Goal: Use online tool/utility: Utilize a website feature to perform a specific function

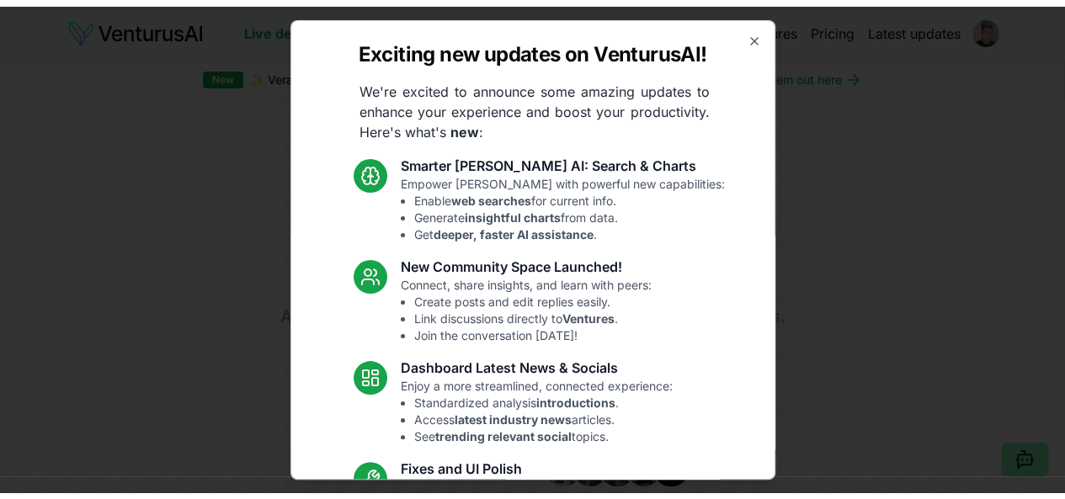
scroll to position [215, 0]
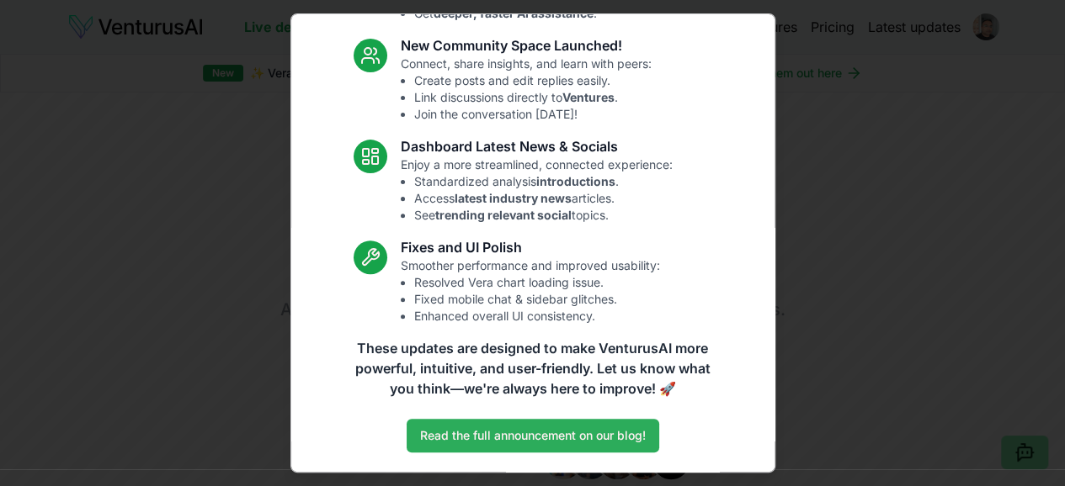
click at [584, 437] on link "Read the full announcement on our blog!" at bounding box center [532, 436] width 252 height 34
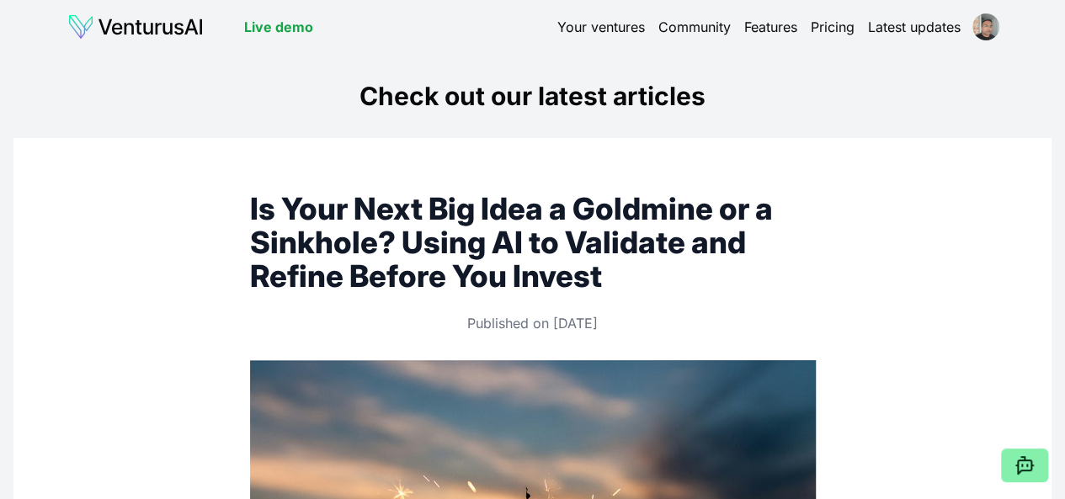
click at [594, 27] on link "Your ventures" at bounding box center [601, 27] width 88 height 20
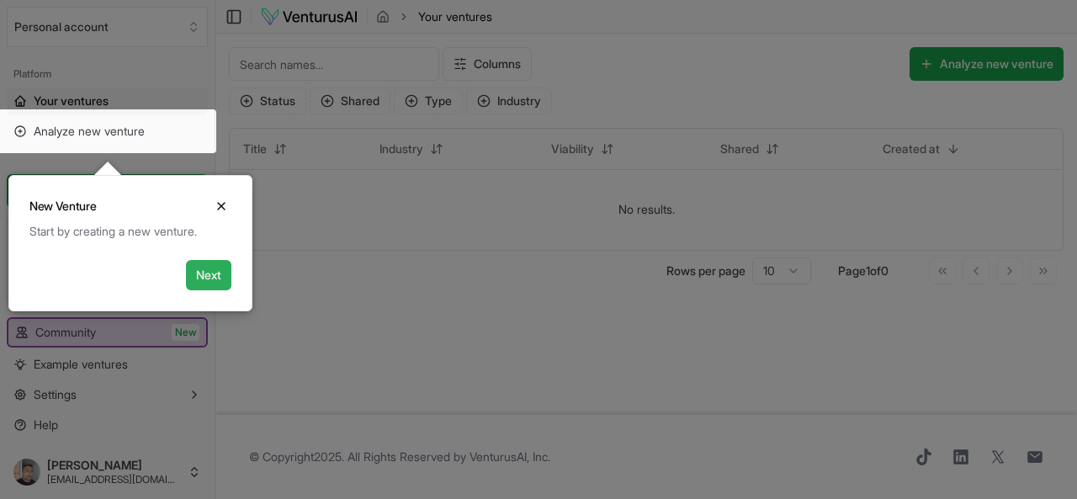
click at [204, 268] on button "Next" at bounding box center [208, 275] width 45 height 30
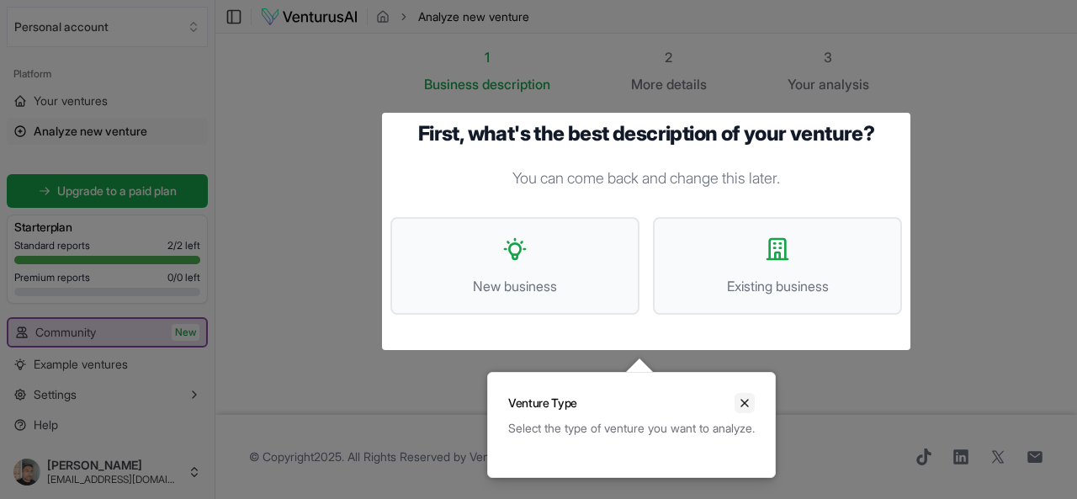
click at [752, 401] on icon "Close" at bounding box center [744, 402] width 13 height 13
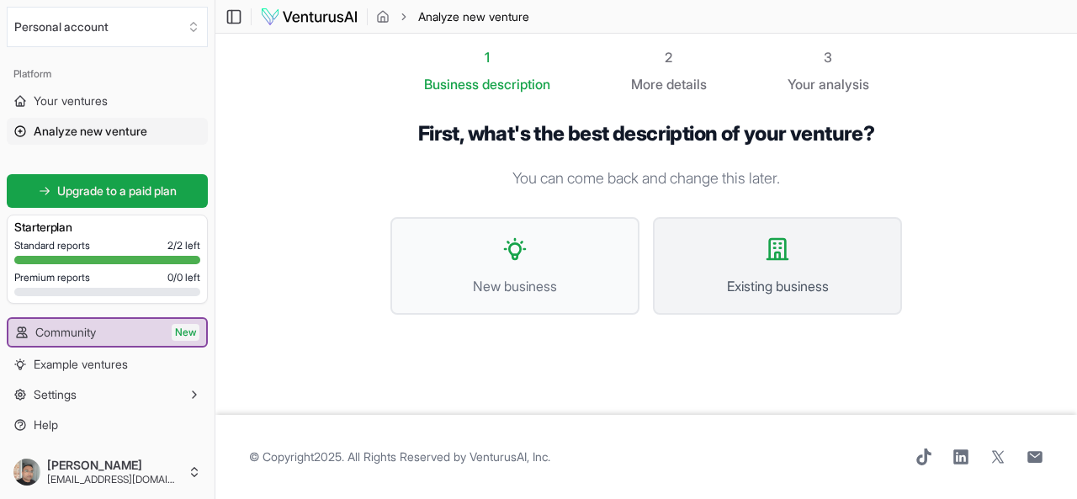
click at [764, 255] on icon at bounding box center [777, 249] width 27 height 27
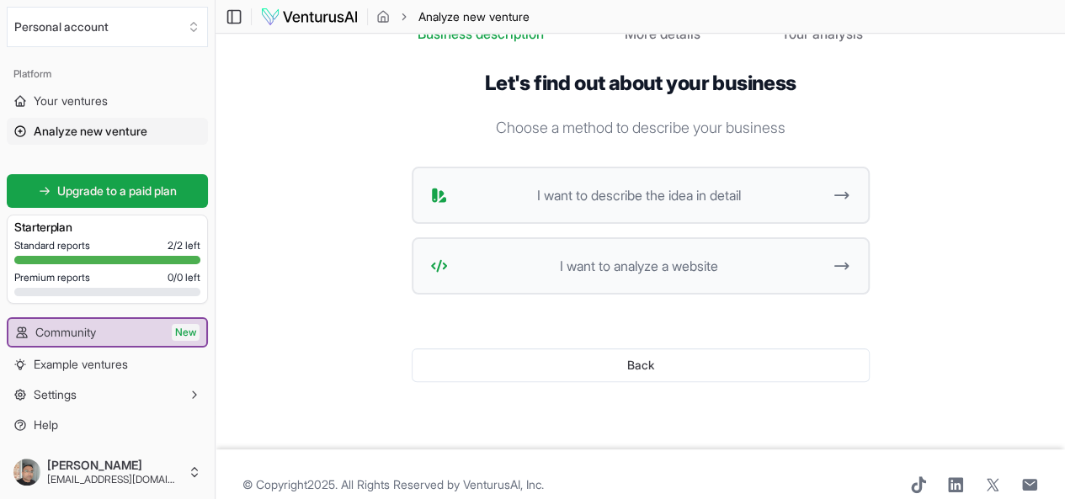
scroll to position [84, 0]
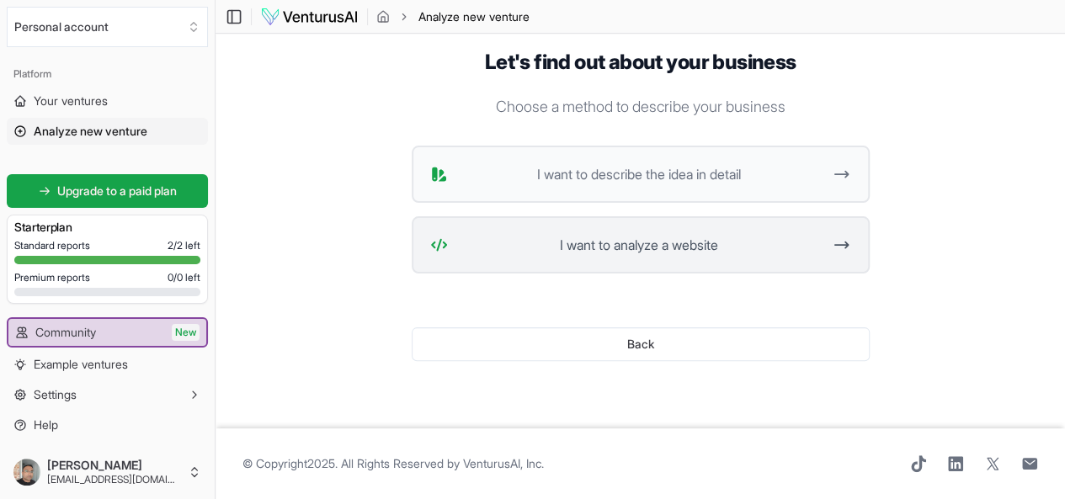
click at [639, 237] on span "I want to analyze a website" at bounding box center [638, 245] width 369 height 20
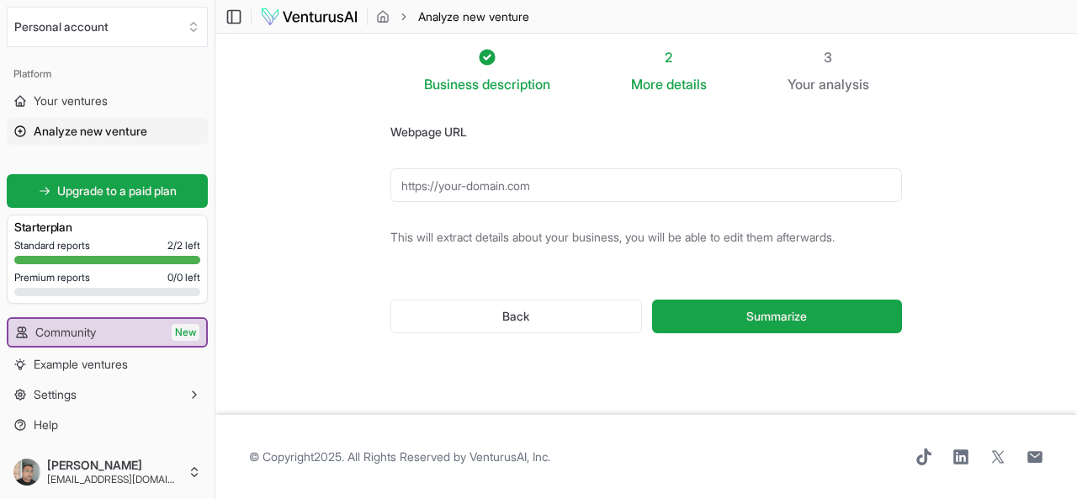
click at [585, 190] on input "Webpage URL" at bounding box center [647, 185] width 512 height 34
paste input "[URL][DOMAIN_NAME]"
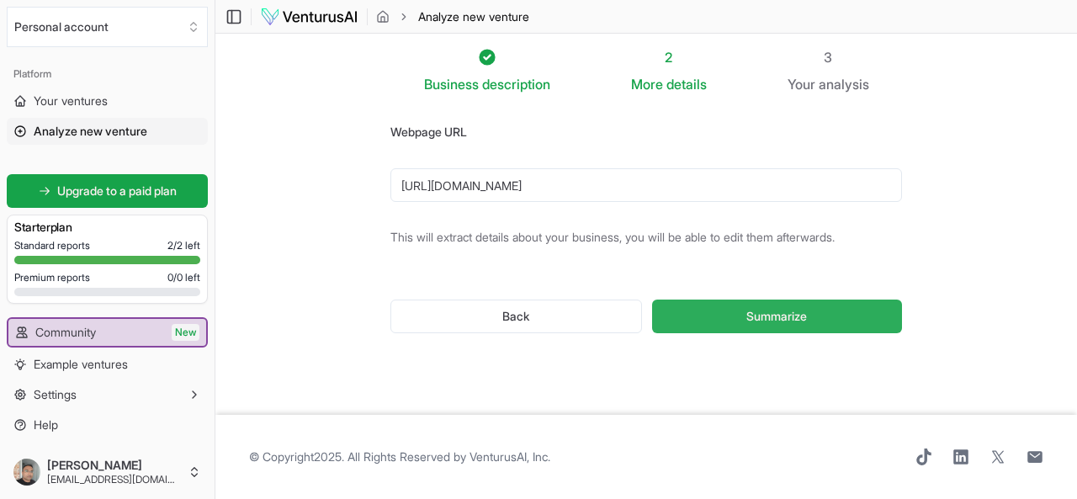
type input "[URL][DOMAIN_NAME]"
click at [825, 326] on button "Summarize" at bounding box center [777, 317] width 250 height 34
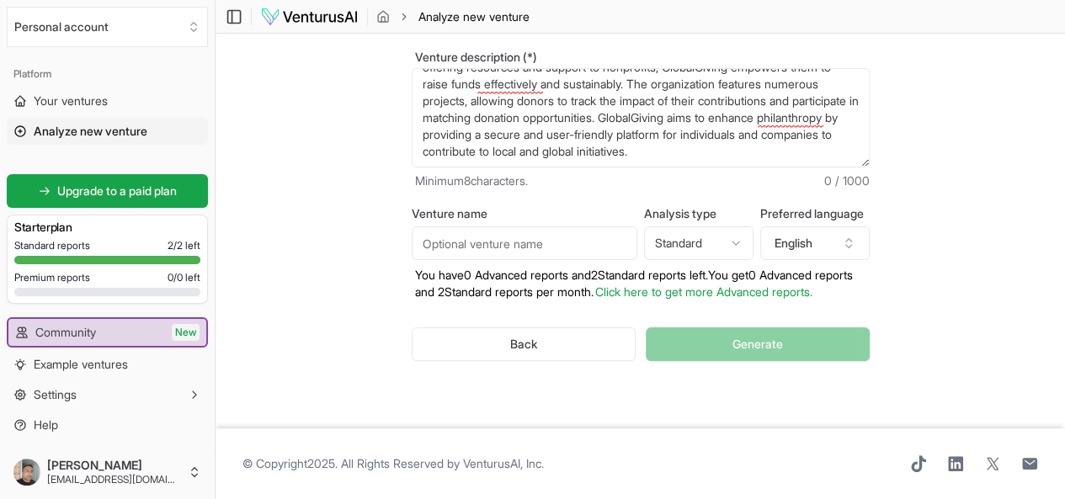
scroll to position [82, 0]
click at [699, 230] on html "Personal account Platform Your ventures Analyze new venture Get started for fre…" at bounding box center [532, 179] width 1065 height 499
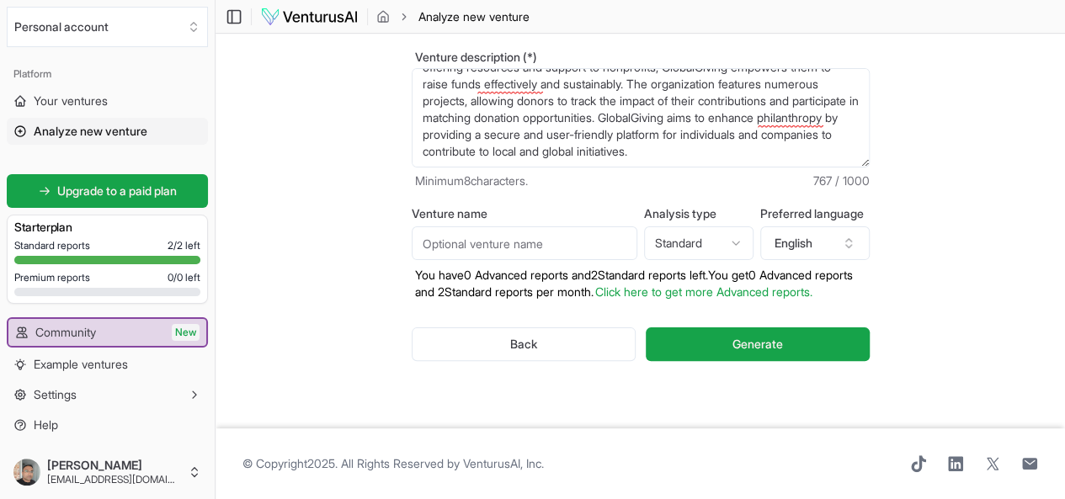
click at [515, 231] on input "Venture name" at bounding box center [525, 243] width 226 height 34
type input "GG SaaS"
click at [968, 214] on section "Business description 2 More details 3 Your analysis Venture description (*) Glo…" at bounding box center [639, 196] width 849 height 465
click at [527, 137] on textarea "GlobalGiving is a nonprofit crowdfunding platform that connects donors with vet…" at bounding box center [641, 117] width 458 height 99
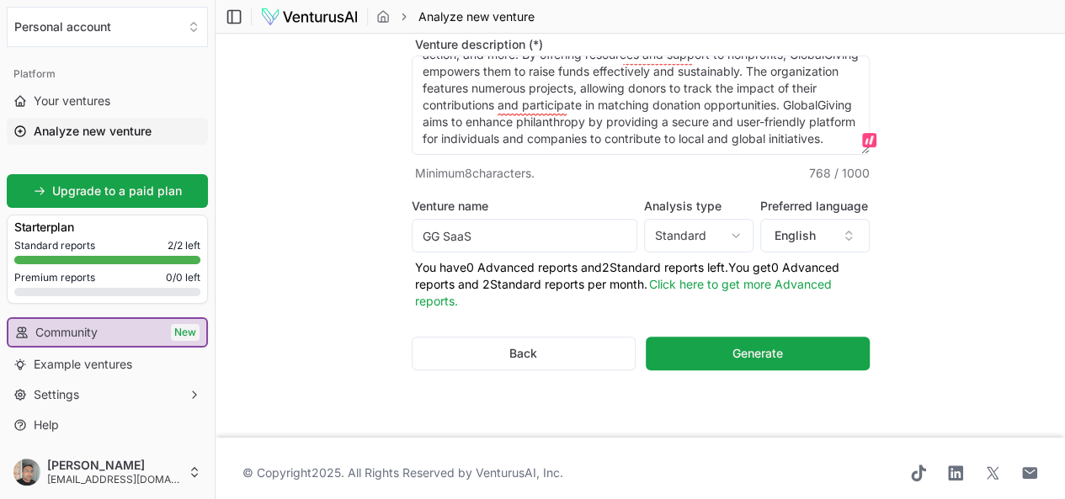
paste textarea "but before that we need to ensure the donor and donation products existing in t…"
click at [567, 146] on textarea "GlobalGiving is a nonprofit crowdfunding platform that connects donors with vet…" at bounding box center [641, 105] width 458 height 99
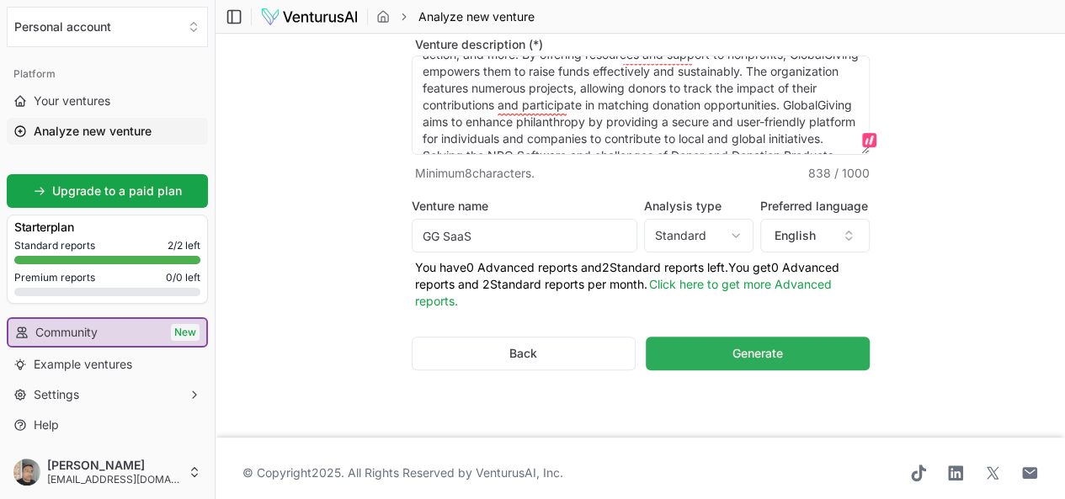
type textarea "GlobalGiving is a nonprofit crowdfunding platform that connects donors with vet…"
drag, startPoint x: 731, startPoint y: 340, endPoint x: 805, endPoint y: 313, distance: 78.8
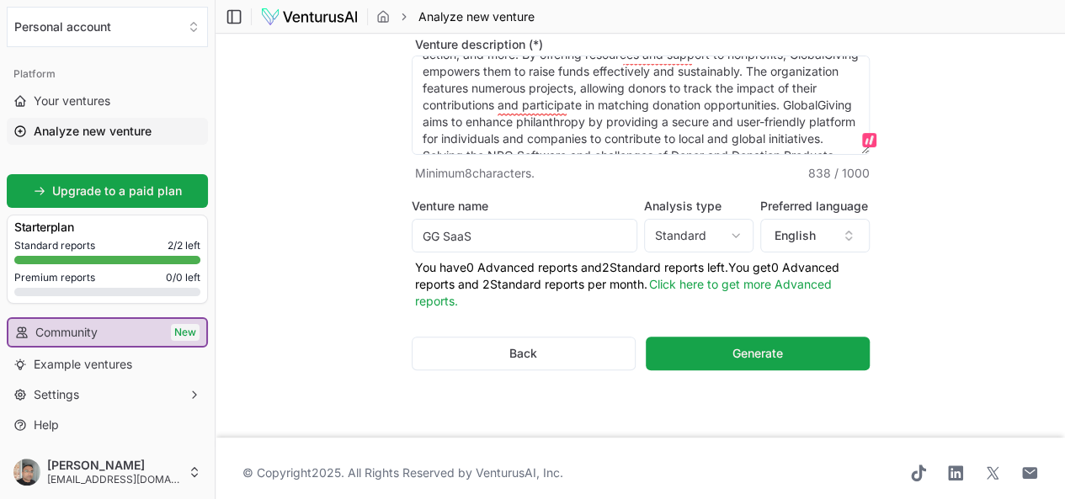
click at [732, 340] on button "Generate" at bounding box center [757, 354] width 223 height 34
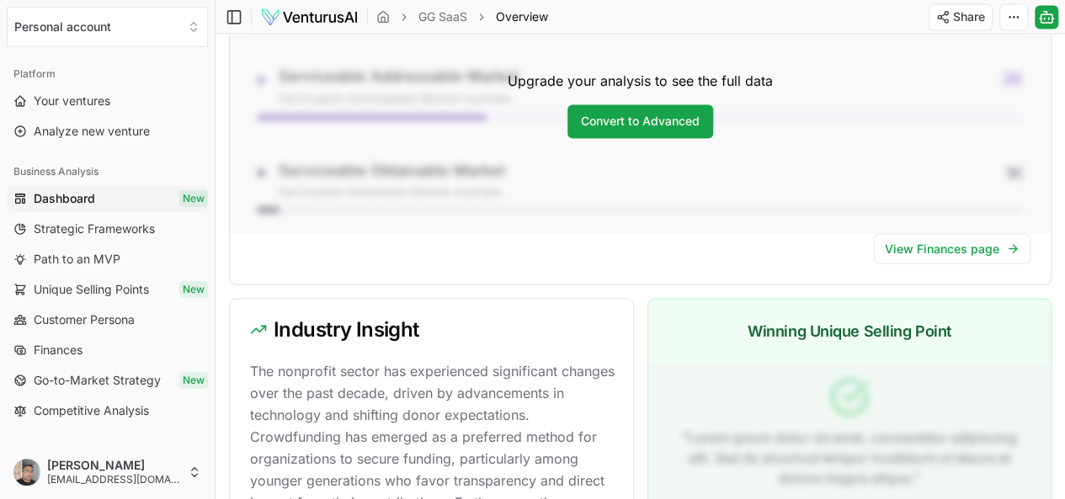
scroll to position [1683, 0]
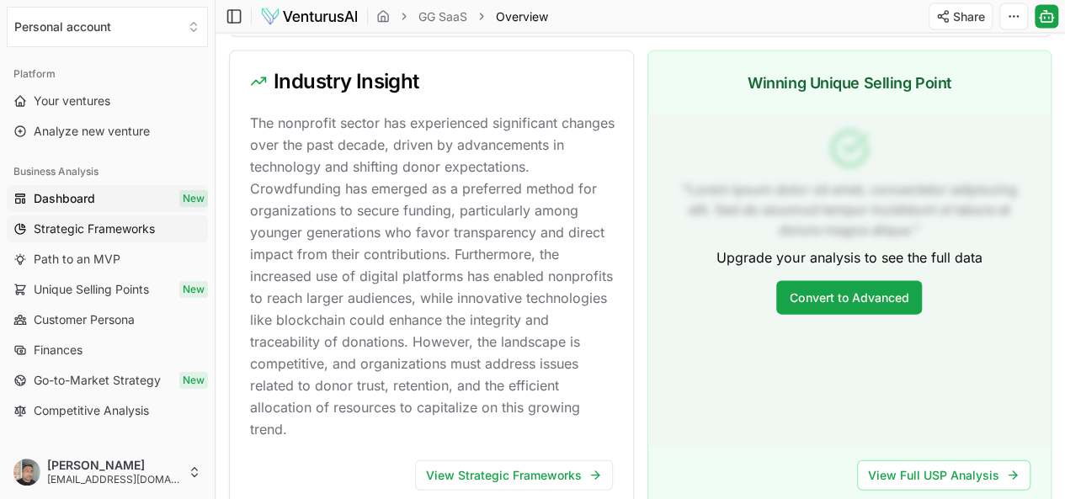
click at [123, 228] on span "Strategic Frameworks" at bounding box center [94, 229] width 121 height 17
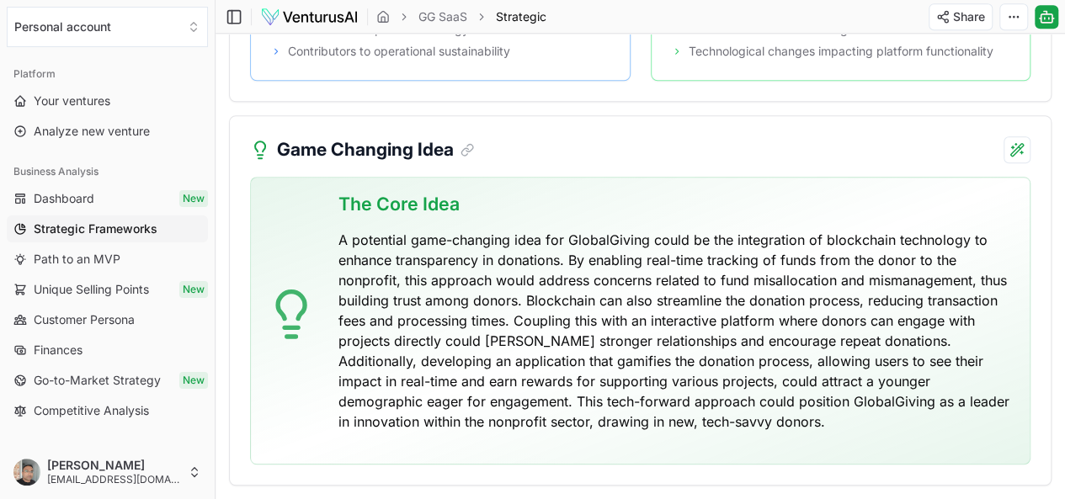
scroll to position [3945, 0]
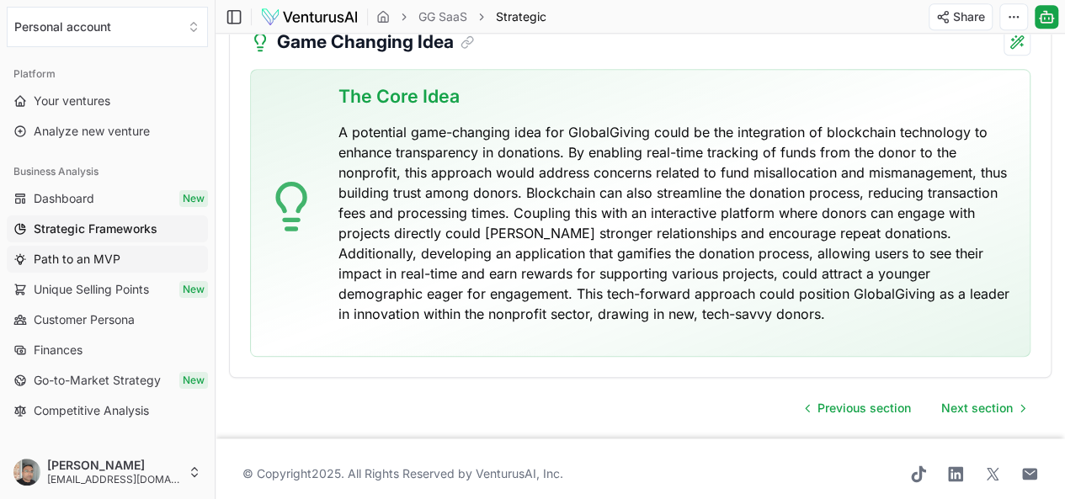
click at [93, 256] on span "Path to an MVP" at bounding box center [77, 259] width 87 height 17
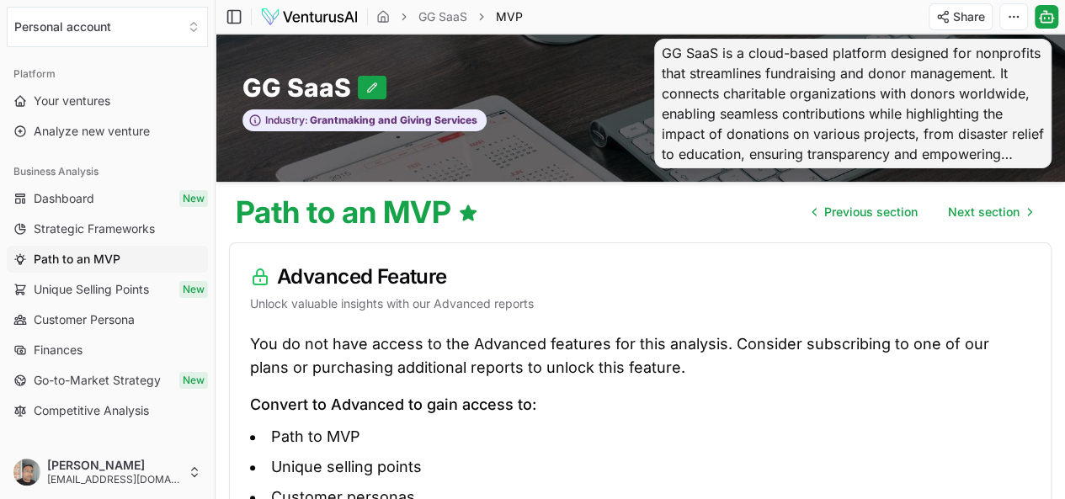
scroll to position [228, 0]
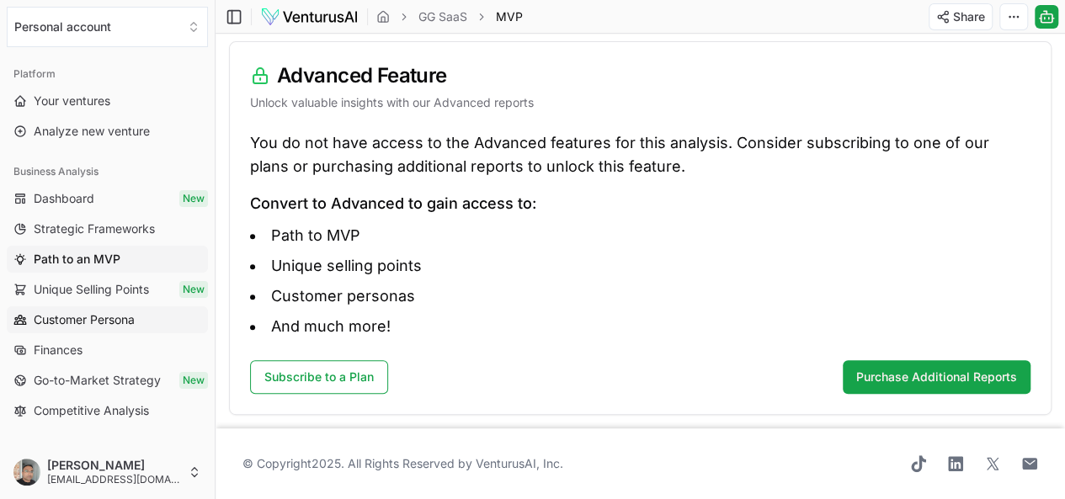
click at [121, 321] on span "Customer Persona" at bounding box center [84, 319] width 101 height 17
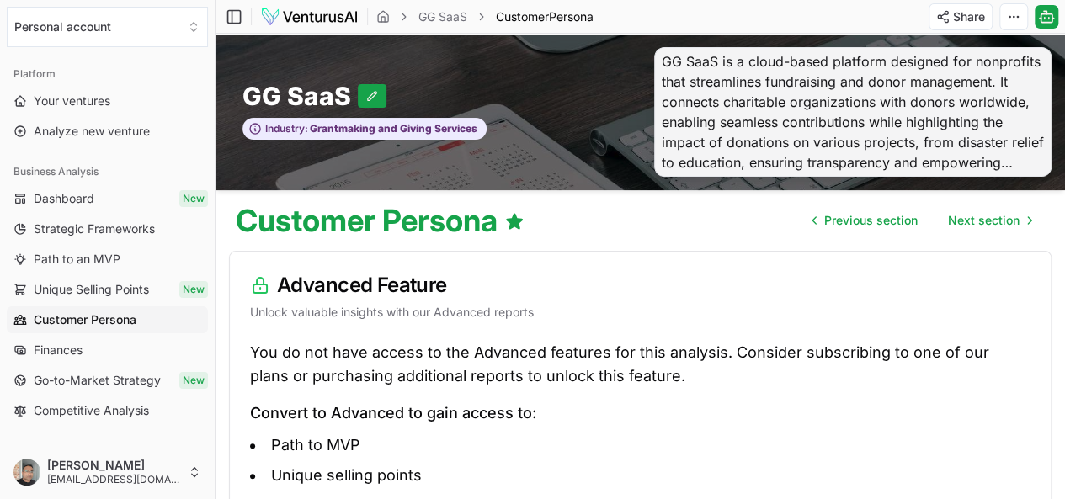
scroll to position [228, 0]
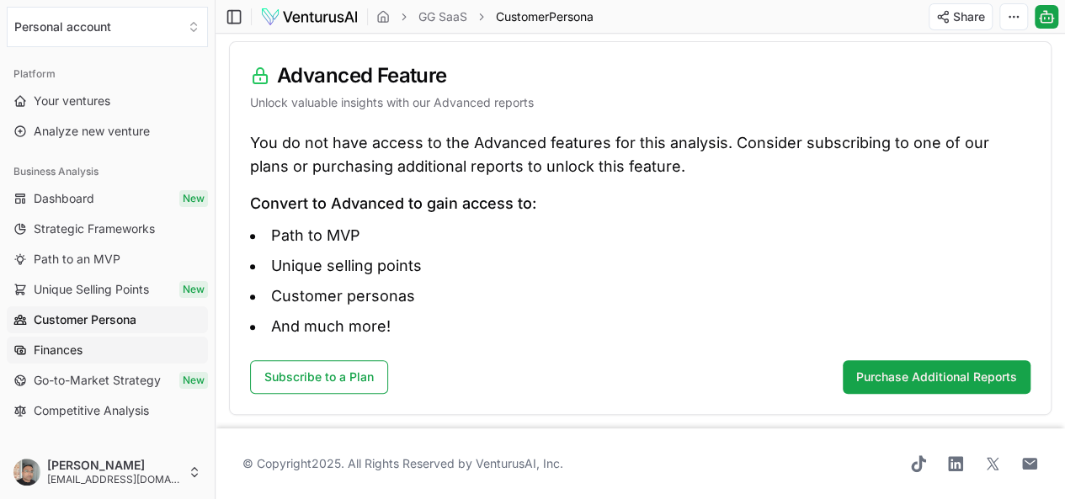
click at [95, 340] on link "Finances" at bounding box center [107, 350] width 201 height 27
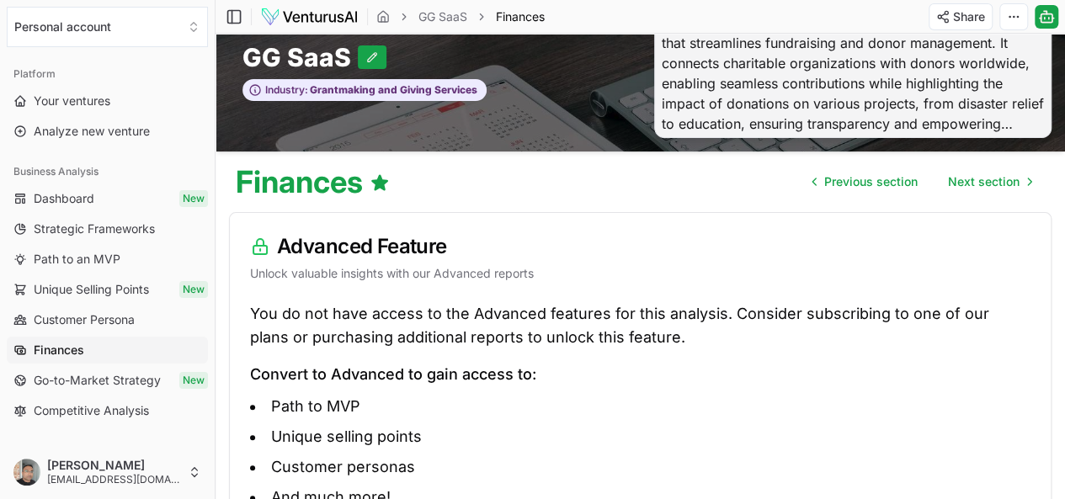
scroll to position [228, 0]
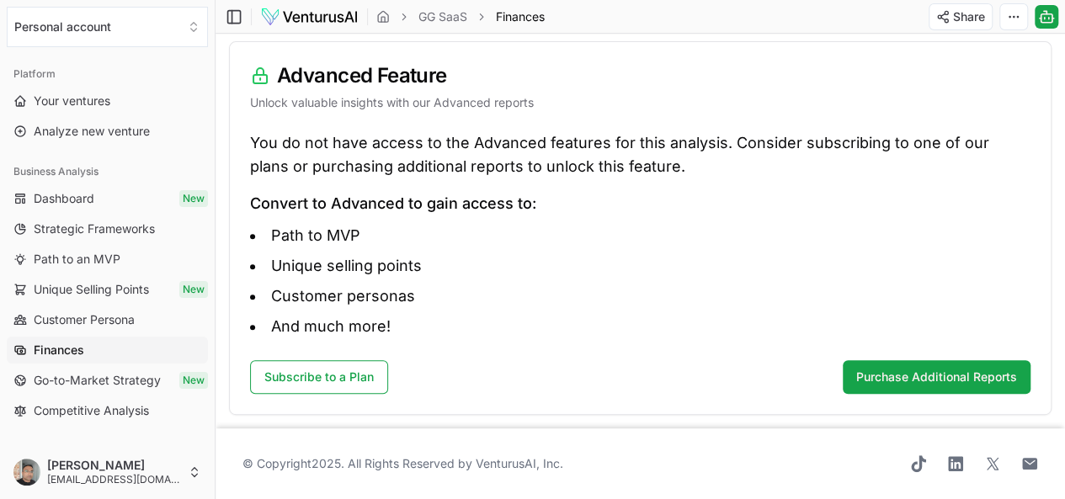
click at [89, 350] on link "Finances" at bounding box center [107, 350] width 201 height 27
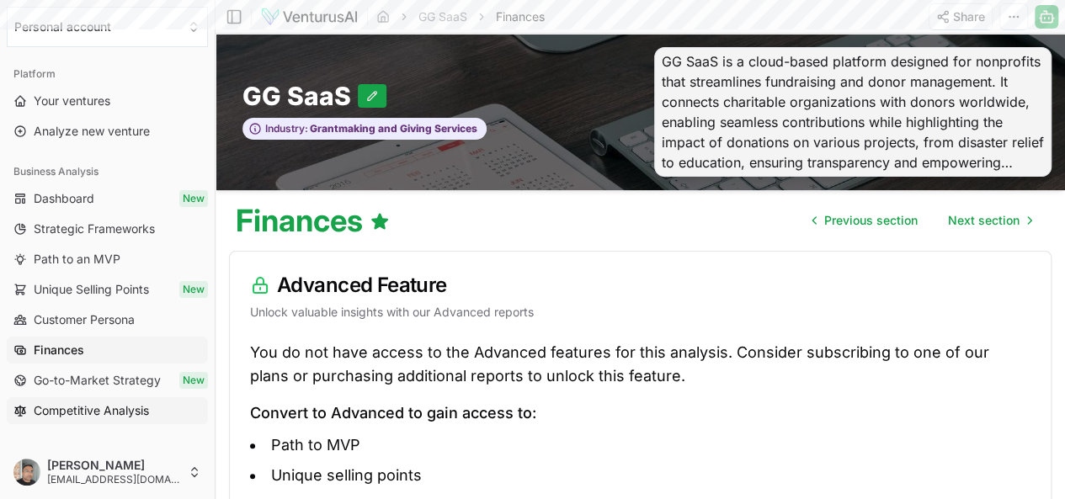
click at [109, 413] on span "Competitive Analysis" at bounding box center [91, 410] width 115 height 17
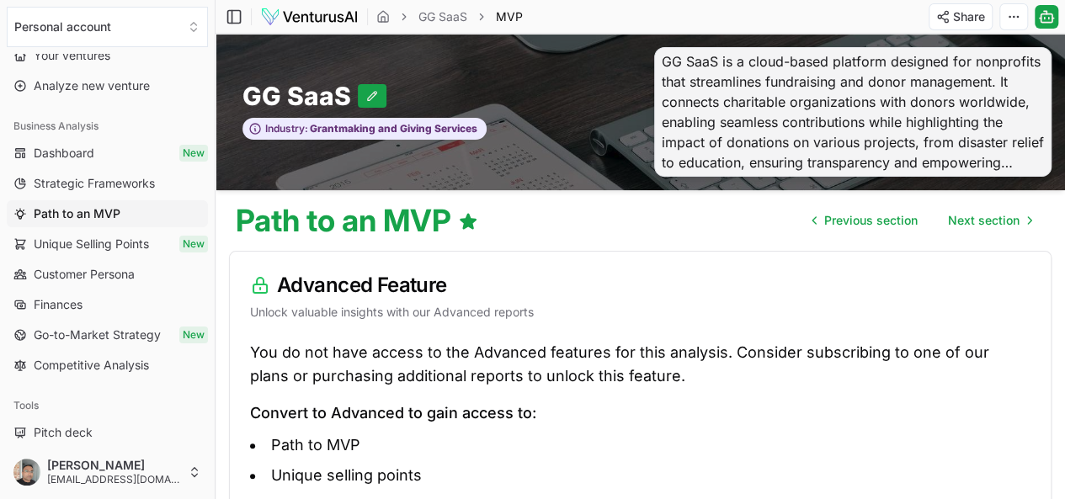
scroll to position [84, 0]
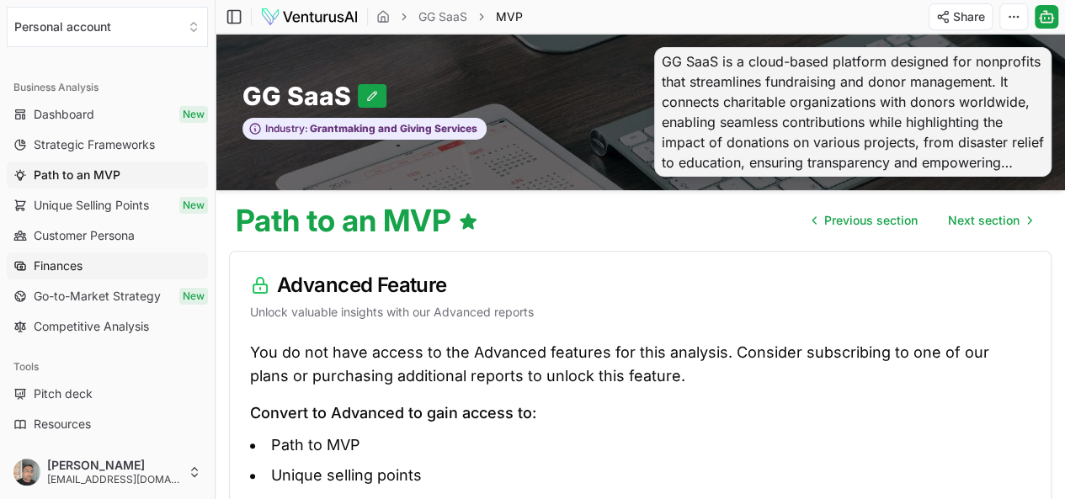
click at [98, 258] on link "Finances" at bounding box center [107, 265] width 201 height 27
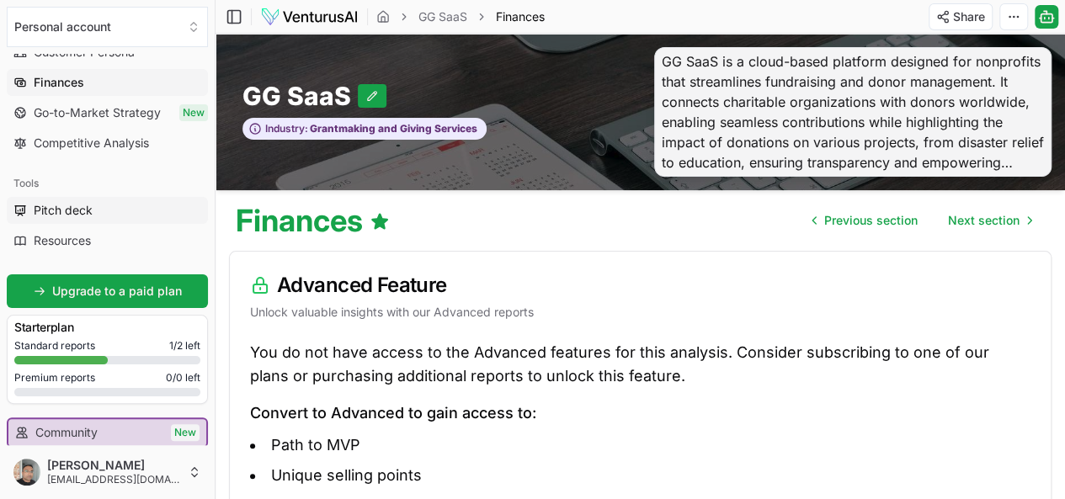
scroll to position [263, 0]
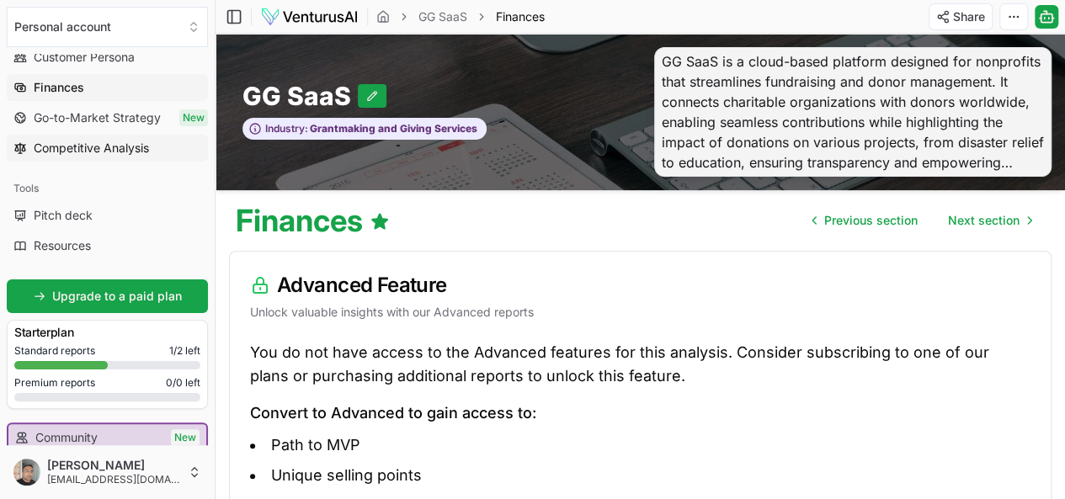
click at [113, 146] on span "Competitive Analysis" at bounding box center [91, 148] width 115 height 17
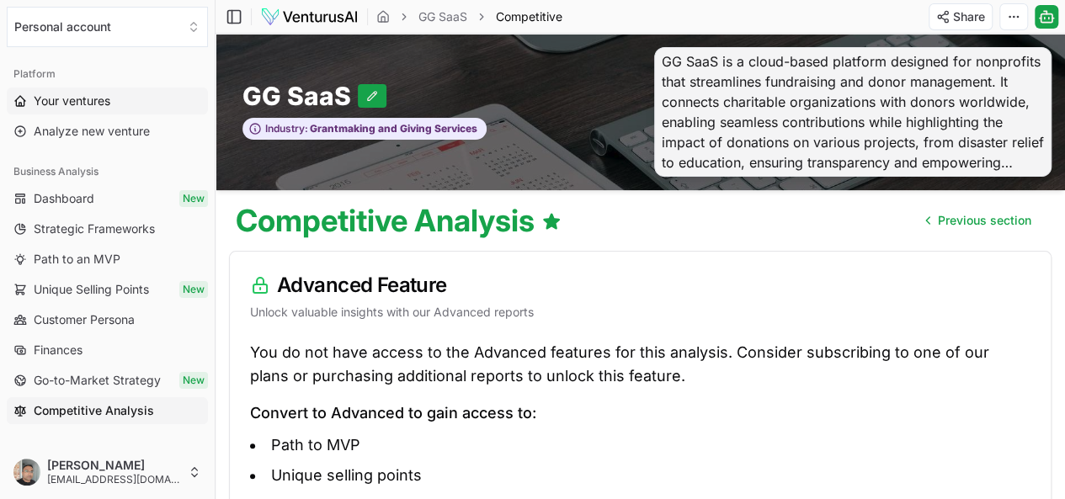
click at [105, 96] on span "Your ventures" at bounding box center [72, 101] width 77 height 17
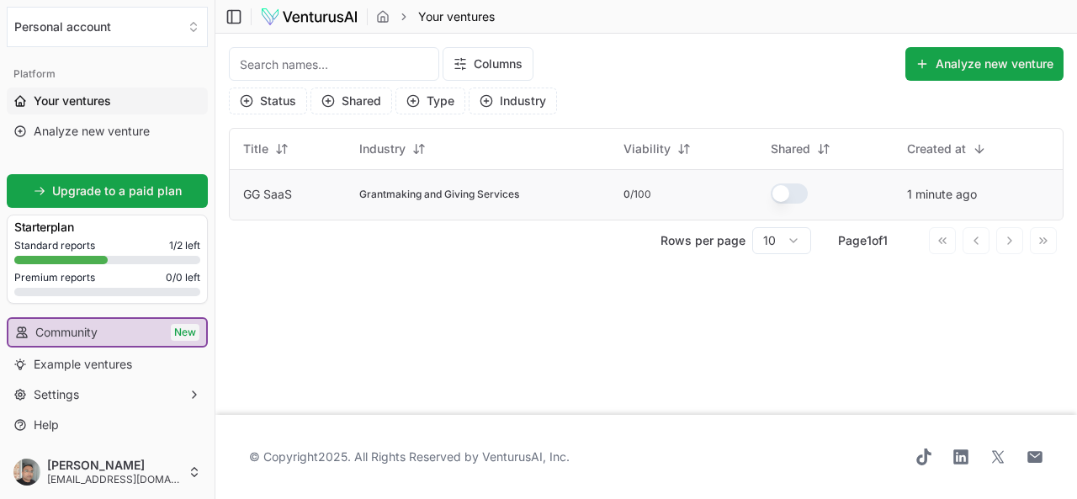
click at [261, 186] on td "GG SaaS" at bounding box center [288, 194] width 116 height 50
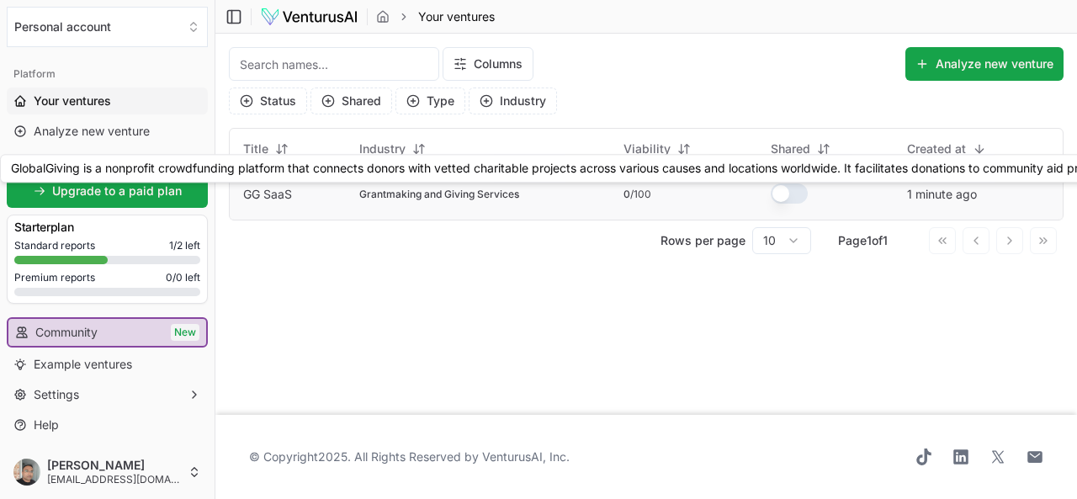
click at [259, 195] on link "GG SaaS" at bounding box center [267, 194] width 49 height 14
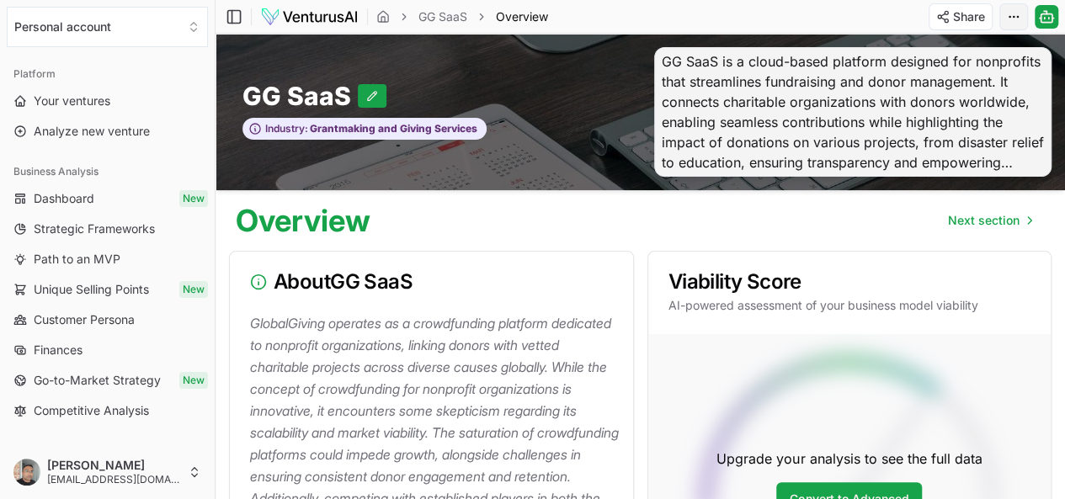
click at [1013, 23] on html "Personal account Platform Your ventures Analyze new venture Business Analysis D…" at bounding box center [532, 249] width 1065 height 499
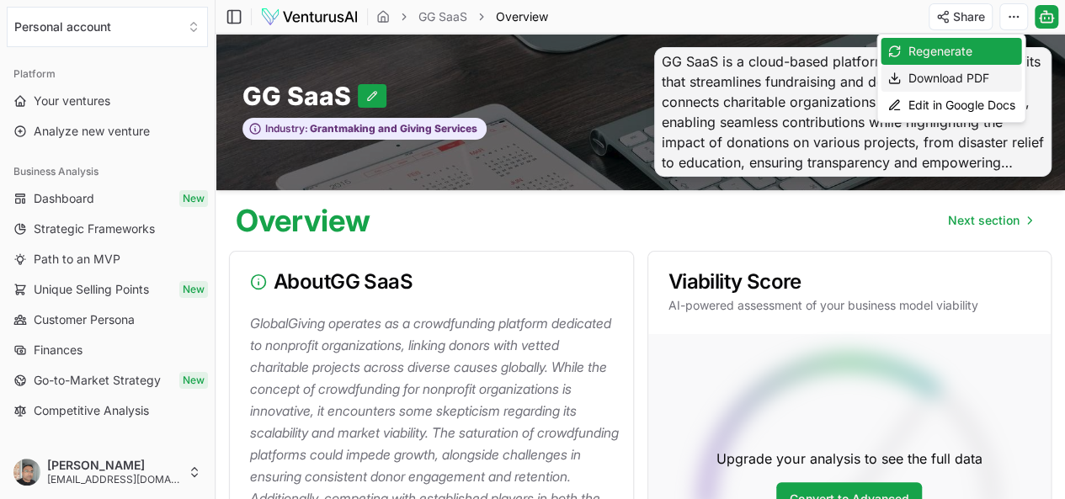
click at [948, 76] on div "Download PDF" at bounding box center [950, 78] width 141 height 27
